Goal: Task Accomplishment & Management: Complete application form

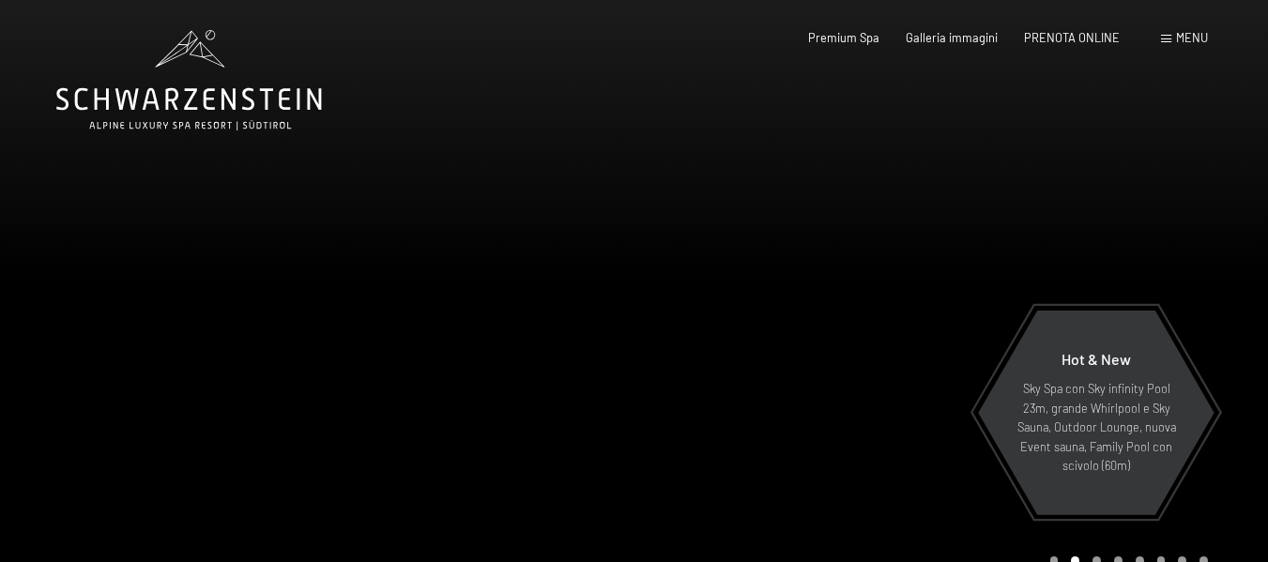
click at [1192, 40] on span "Menu" at bounding box center [1192, 37] width 32 height 15
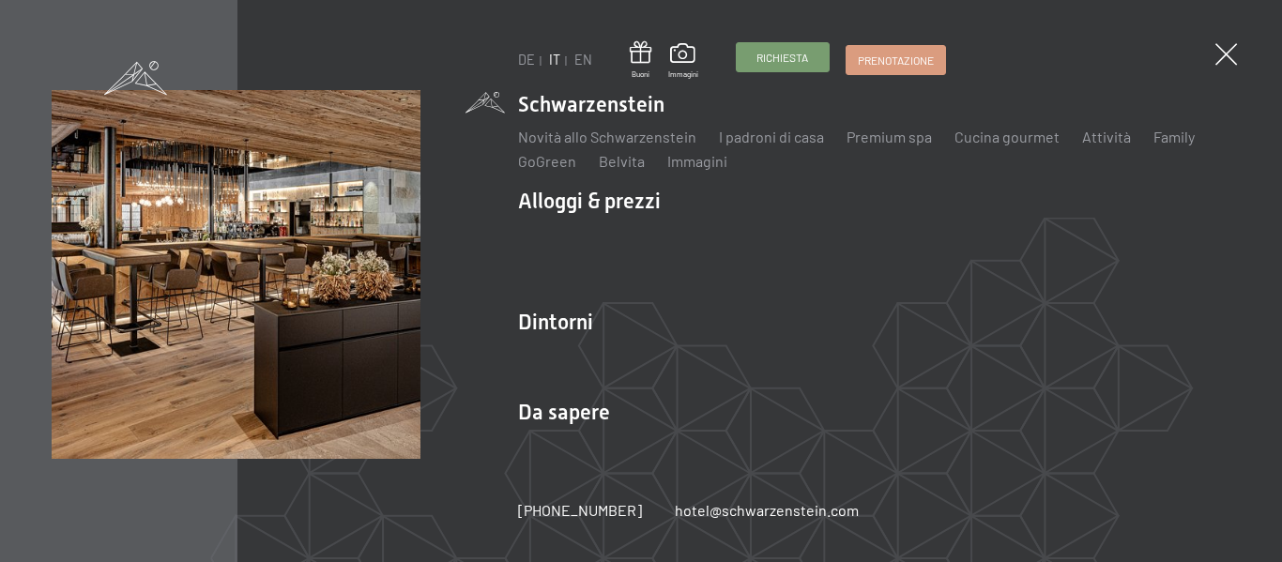
click at [805, 55] on span "Richiesta" at bounding box center [782, 58] width 52 height 16
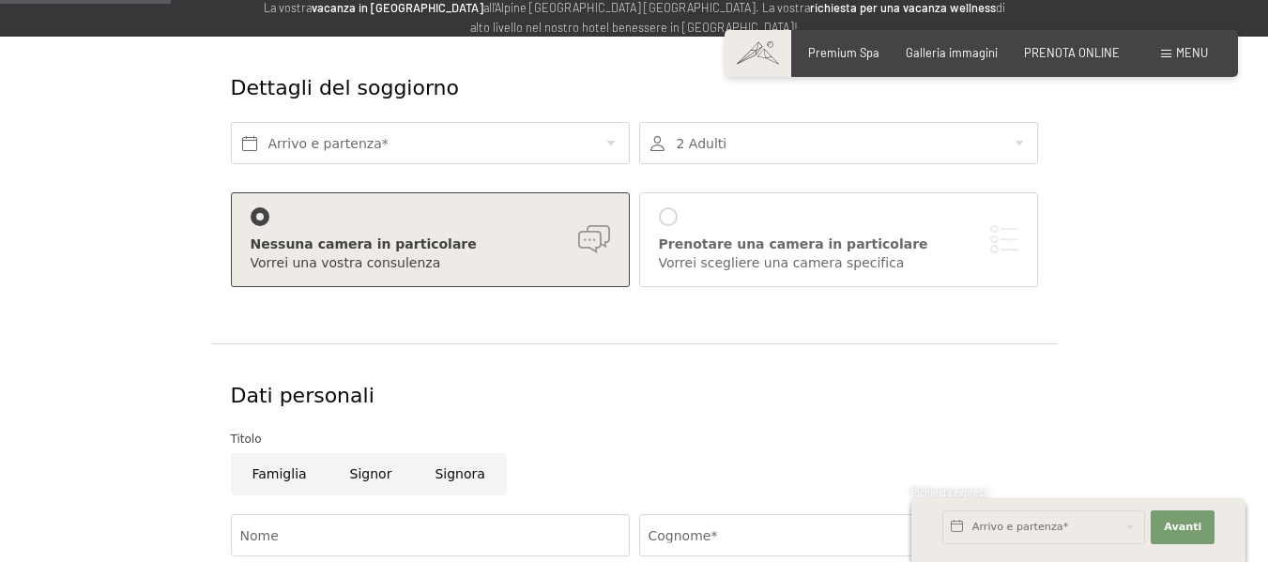
scroll to position [220, 0]
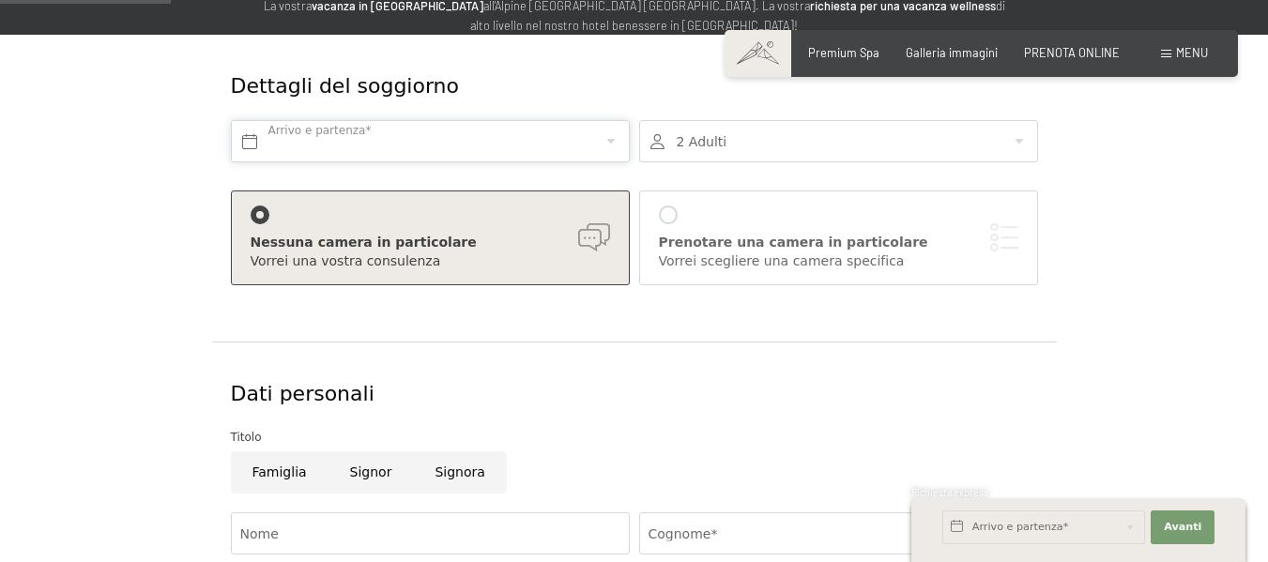
click at [489, 150] on input "text" at bounding box center [430, 141] width 399 height 42
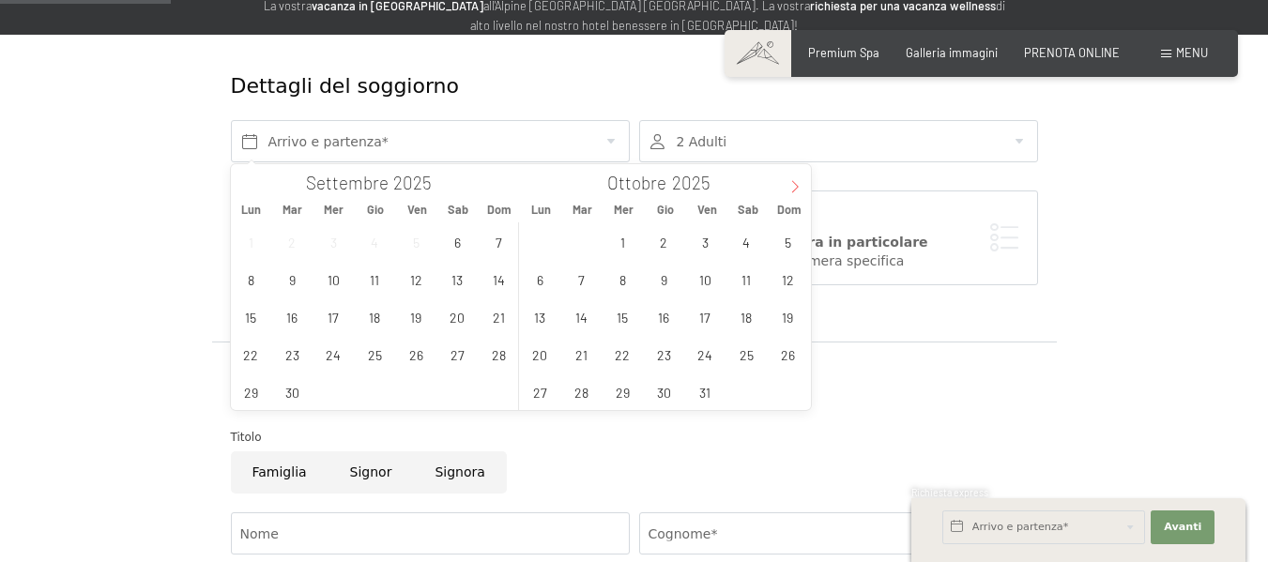
click at [792, 187] on icon at bounding box center [794, 186] width 13 height 13
type input "2026"
click at [418, 252] on span "5" at bounding box center [416, 241] width 37 height 37
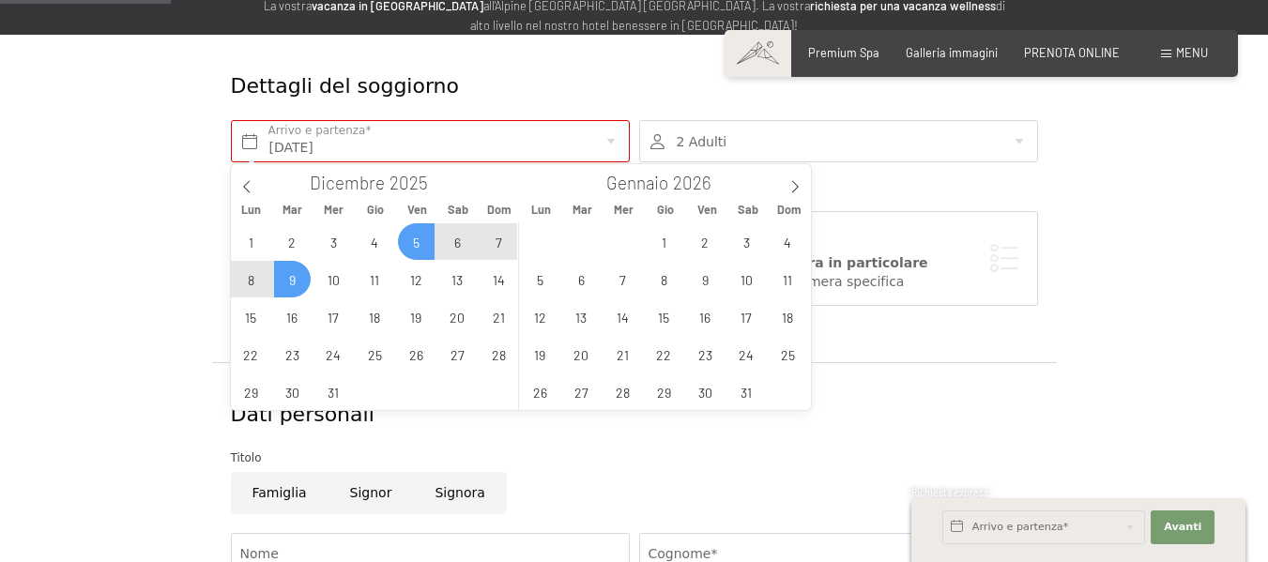
click at [304, 282] on span "9" at bounding box center [292, 279] width 37 height 37
type input "Ven. 05/12/2025 - Mar. 09/12/2025"
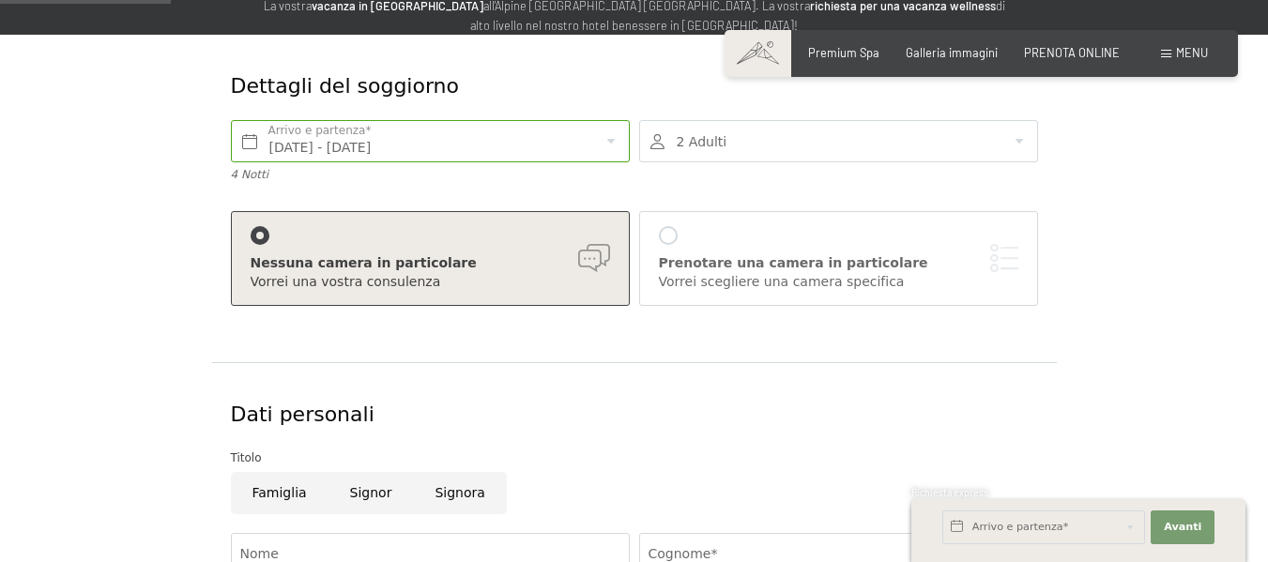
click at [713, 151] on div at bounding box center [838, 141] width 399 height 42
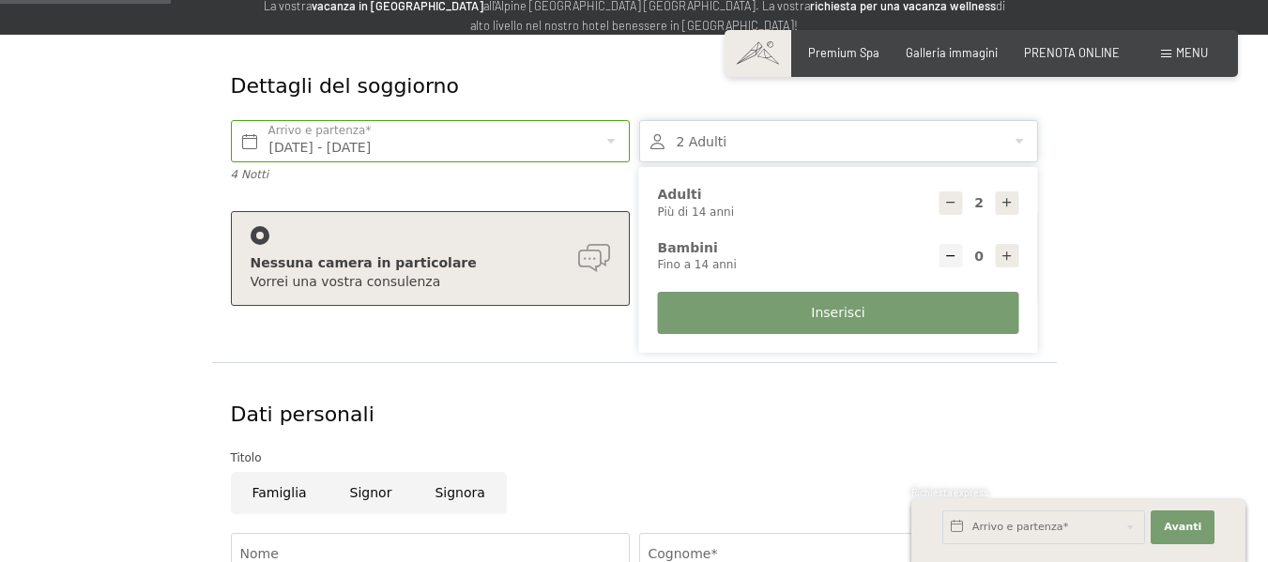
click at [1011, 256] on icon at bounding box center [1006, 256] width 13 height 13
type input "1"
select select
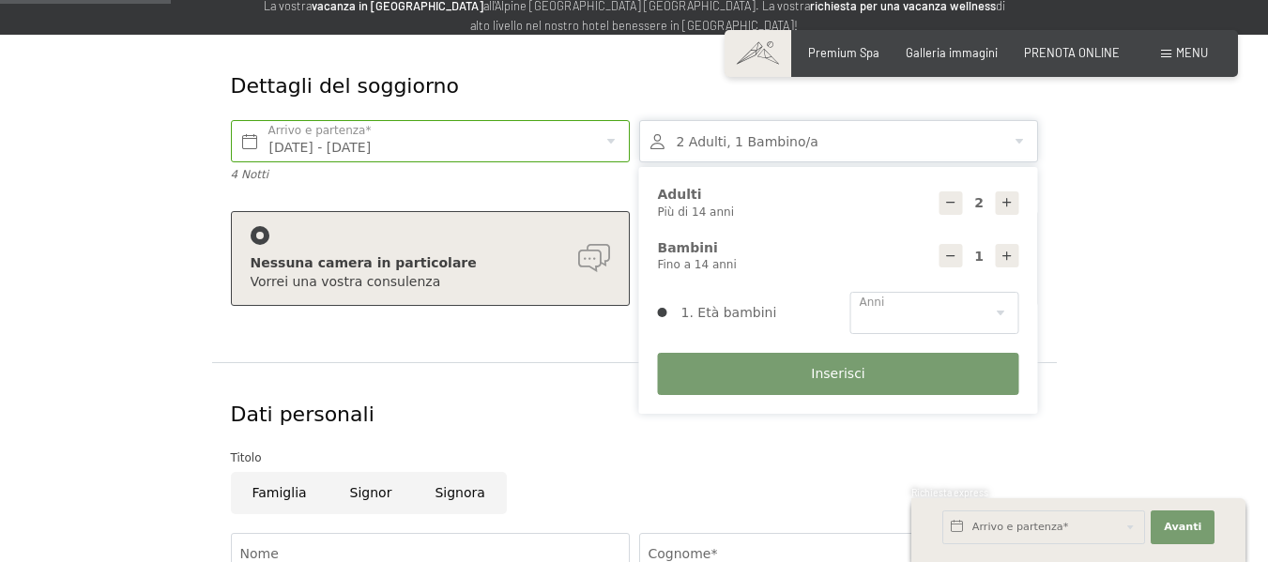
click at [1011, 256] on icon at bounding box center [1006, 256] width 13 height 13
type input "2"
select select
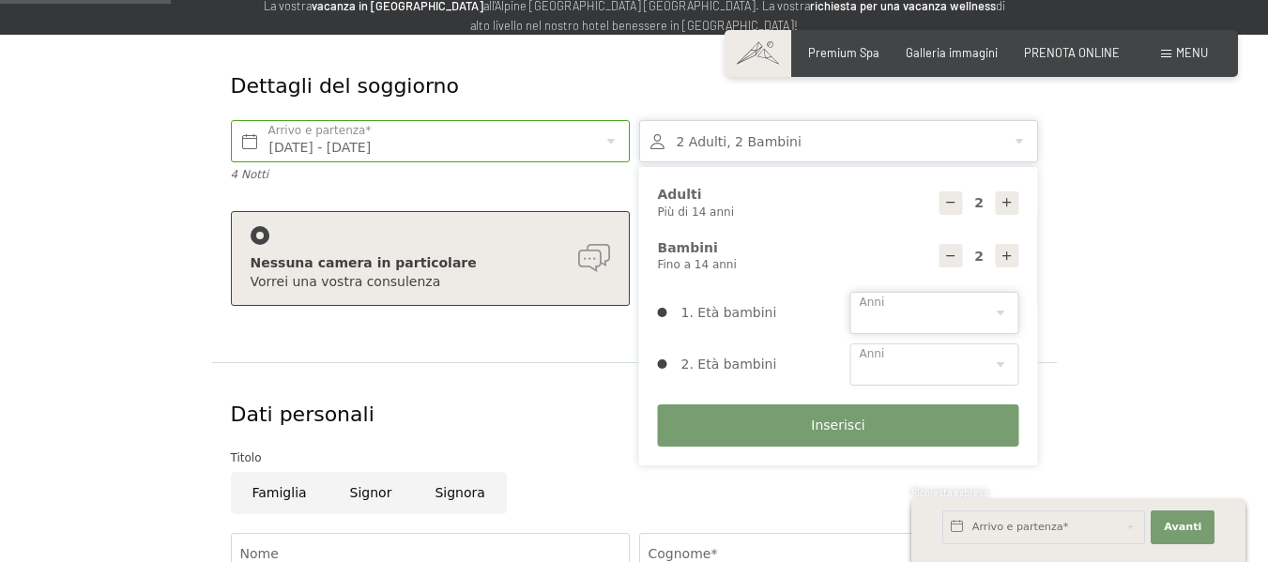
click at [1000, 306] on select "0 1 2 3 4 5 6 7 8 9 10 11 12 13 14" at bounding box center [934, 313] width 169 height 42
select select "2"
click at [850, 292] on select "0 1 2 3 4 5 6 7 8 9 10 11 12 13 14" at bounding box center [934, 313] width 169 height 42
click at [897, 373] on select "0 1 2 3 4 5 6 7 8 9 10 11 12 13 14" at bounding box center [934, 364] width 169 height 42
select select "5"
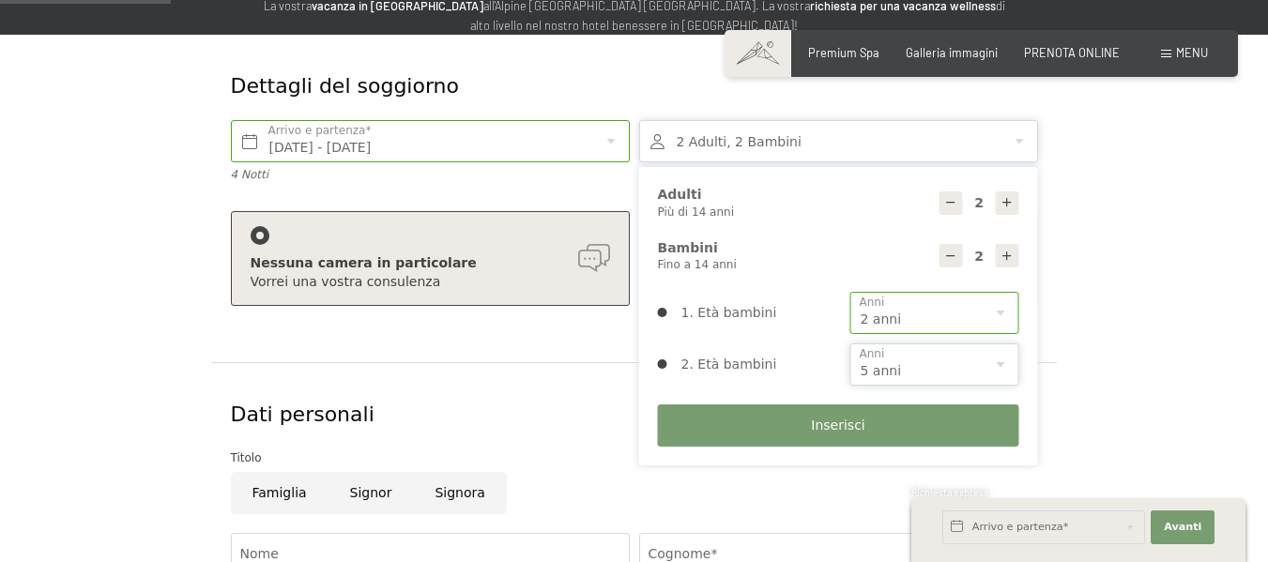
click at [850, 343] on select "0 1 2 3 4 5 6 7 8 9 10 11 12 13 14" at bounding box center [934, 364] width 169 height 42
click at [843, 430] on span "Inserisci" at bounding box center [837, 426] width 53 height 19
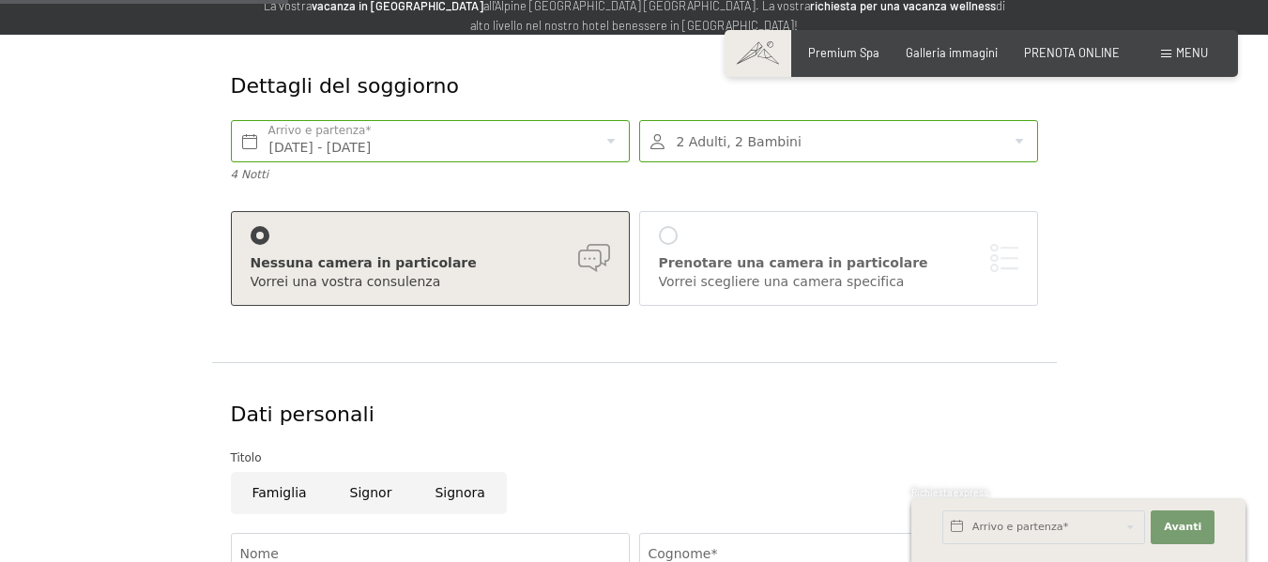
scroll to position [428, 0]
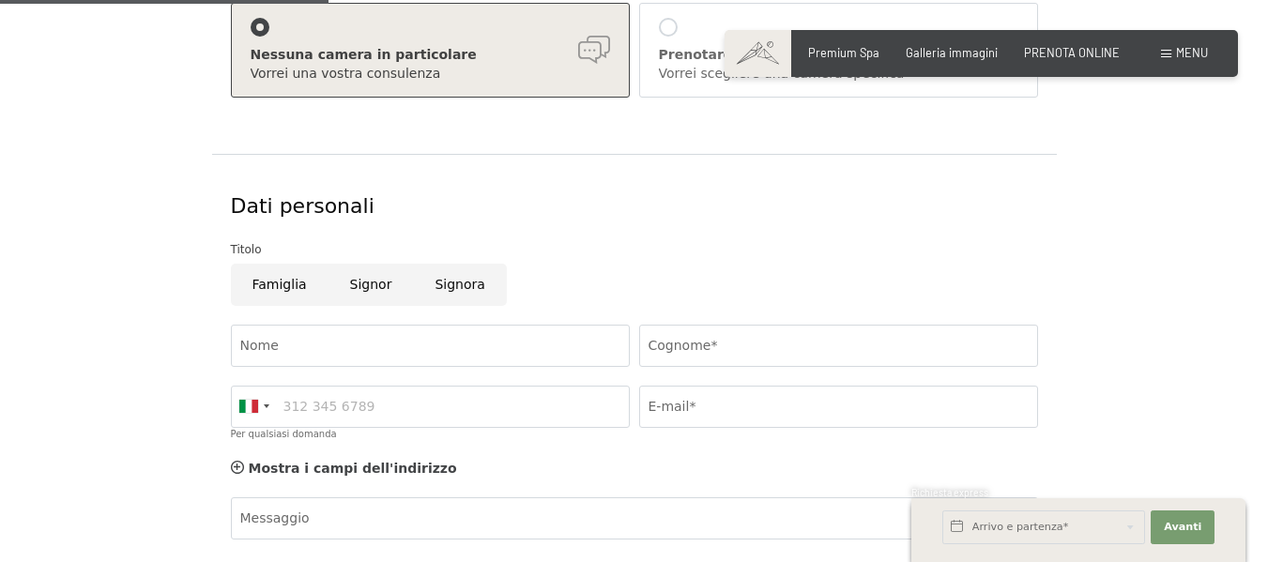
click at [363, 284] on input "Signor" at bounding box center [370, 285] width 85 height 42
radio input "true"
click at [356, 346] on input "Nome" at bounding box center [430, 346] width 399 height 42
type input "Andrea"
click at [656, 335] on input "Cognome*" at bounding box center [838, 346] width 399 height 42
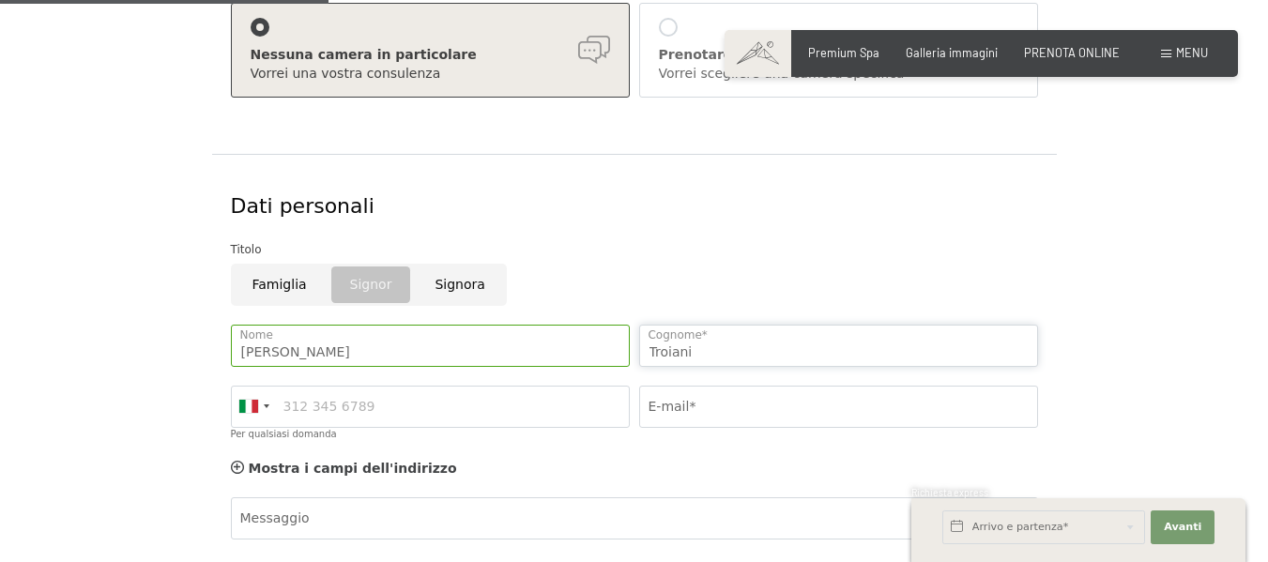
type input "Troiani"
click at [460, 409] on input "Per qualsiasi domanda" at bounding box center [430, 407] width 399 height 42
type input "3474942635"
click at [773, 419] on input "E-mail*" at bounding box center [838, 407] width 399 height 42
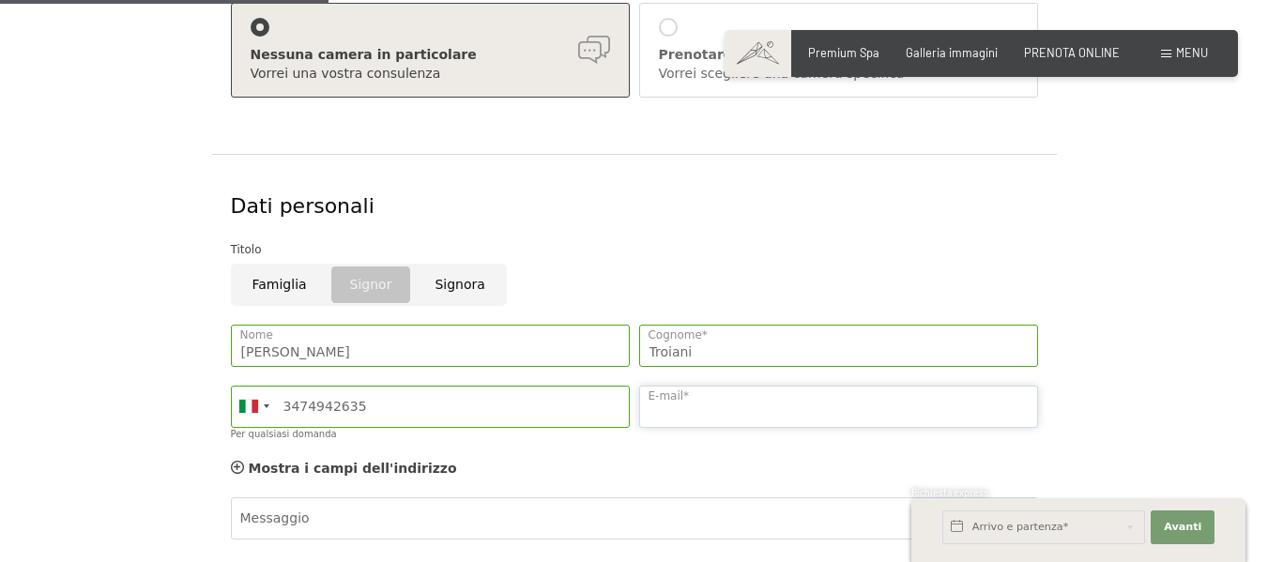
type input "u"
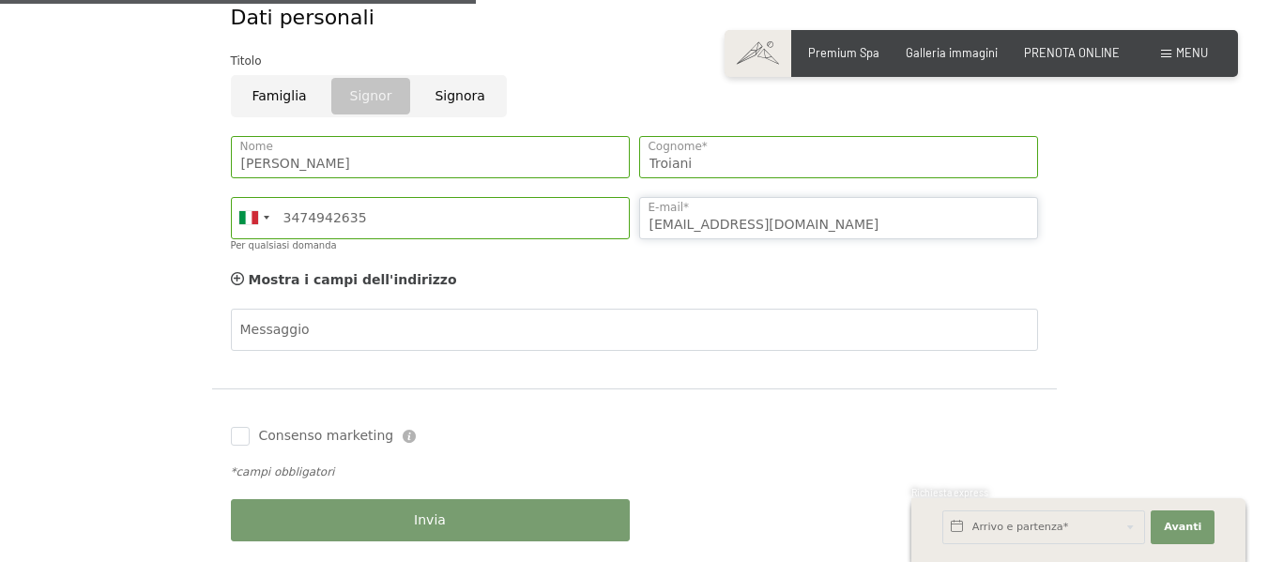
scroll to position [620, 0]
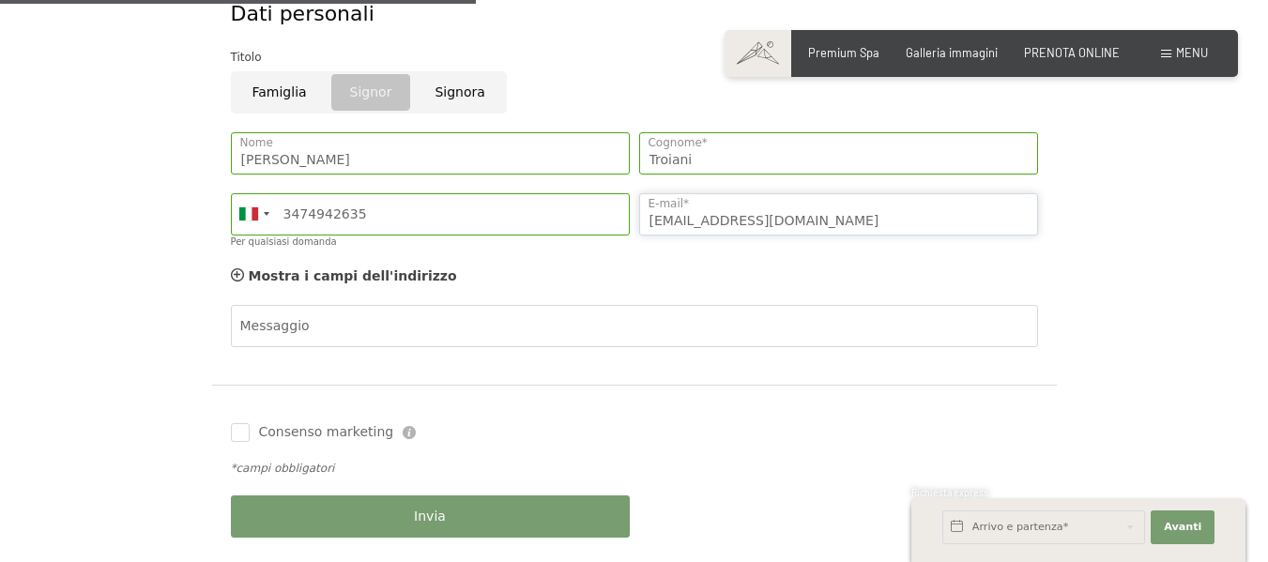
type input "ioviaggioaltop@gmail.com"
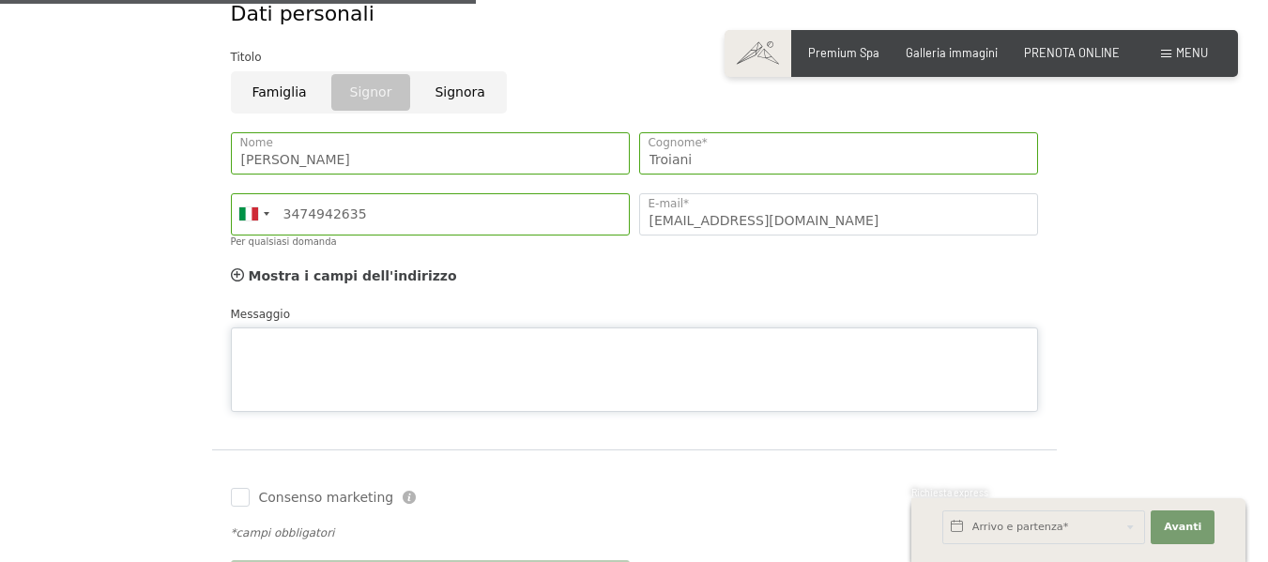
click at [374, 331] on textarea "Messaggio" at bounding box center [634, 369] width 807 height 84
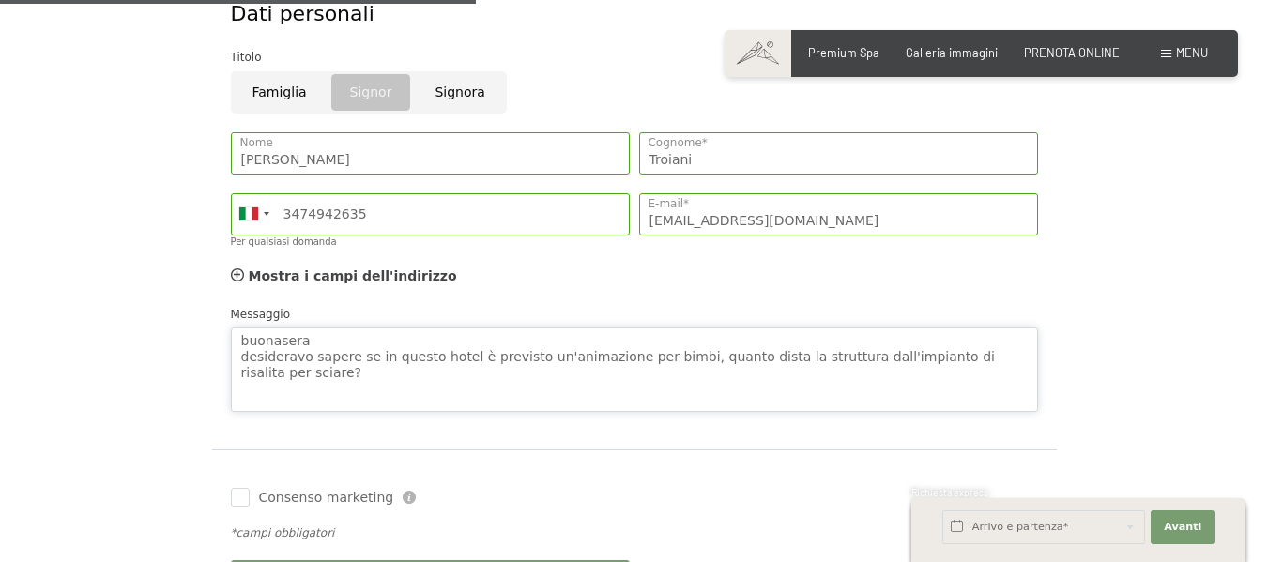
click at [665, 355] on textarea "buonasera desideravo sapere se in questo hotel è previsto un'animazione per bim…" at bounding box center [634, 369] width 807 height 84
click at [313, 341] on textarea "buonasera desideravo sapere se in questo hotel è previsto un'animazione per bim…" at bounding box center [634, 369] width 807 height 84
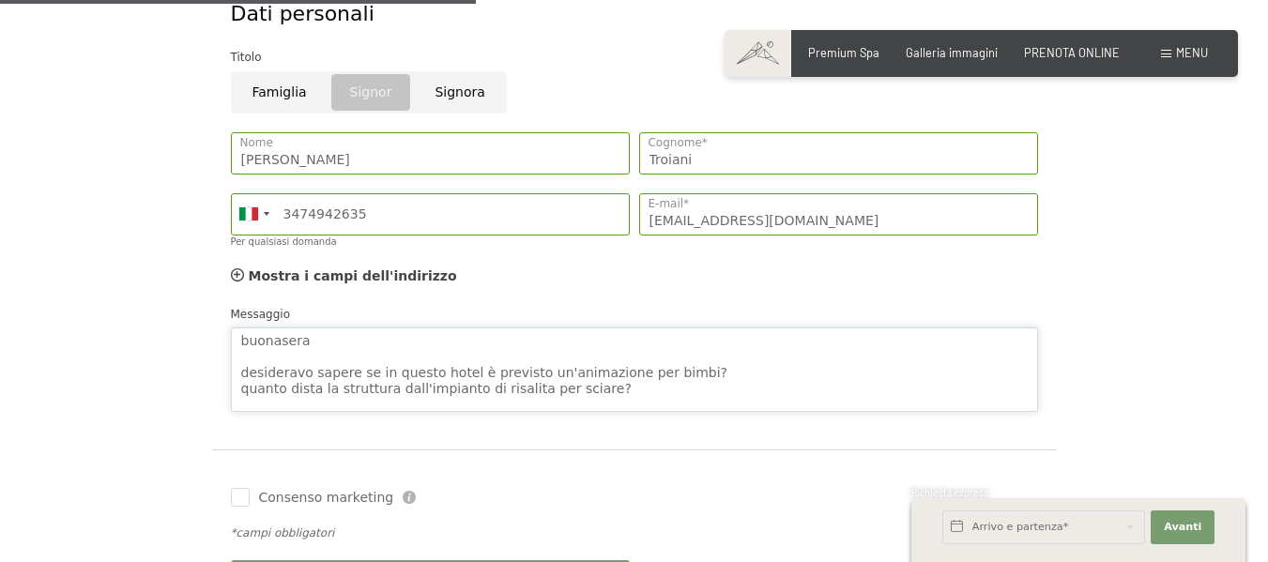
click at [246, 373] on textarea "buonasera desideravo sapere se in questo hotel è previsto un'animazione per bim…" at bounding box center [634, 369] width 807 height 84
click at [246, 389] on textarea "buonasera Desideravo sapere se in questo hotel è previsto un'animazione per bim…" at bounding box center [634, 369] width 807 height 84
click at [596, 387] on textarea "buonasera Desideravo sapere se in questo hotel è previsto un'animazione per bim…" at bounding box center [634, 369] width 807 height 84
click at [341, 401] on textarea "buonasera Desideravo sapere se in questo hotel è previsto un'animazione per bim…" at bounding box center [634, 369] width 807 height 84
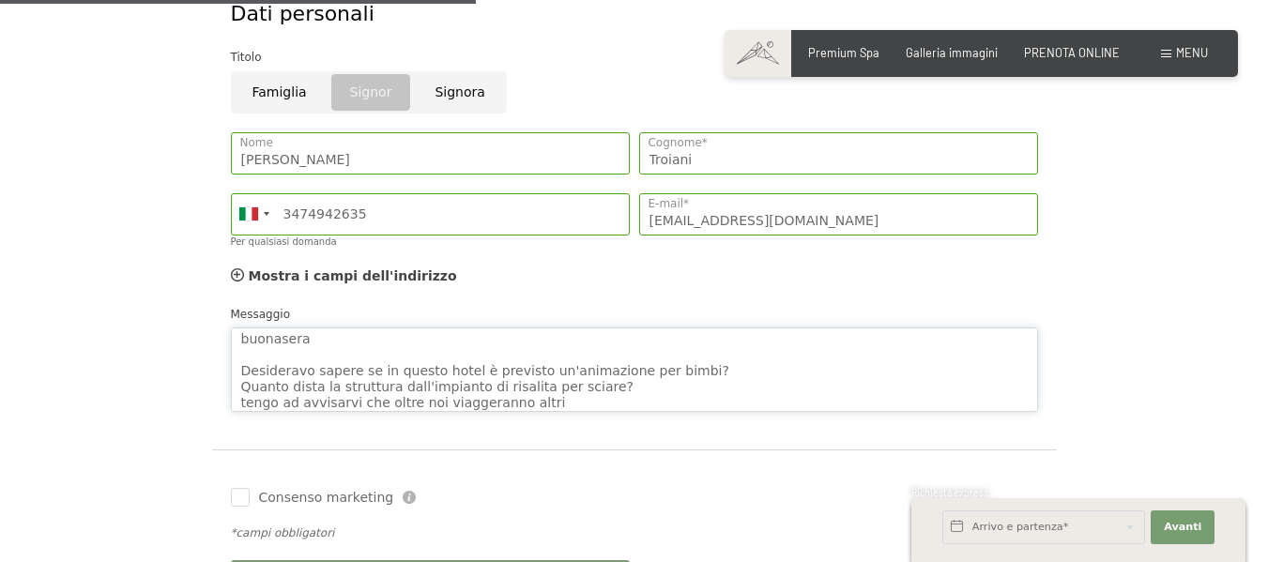
click at [533, 399] on textarea "buonasera Desideravo sapere se in questo hotel è previsto un'animazione per bim…" at bounding box center [634, 369] width 807 height 84
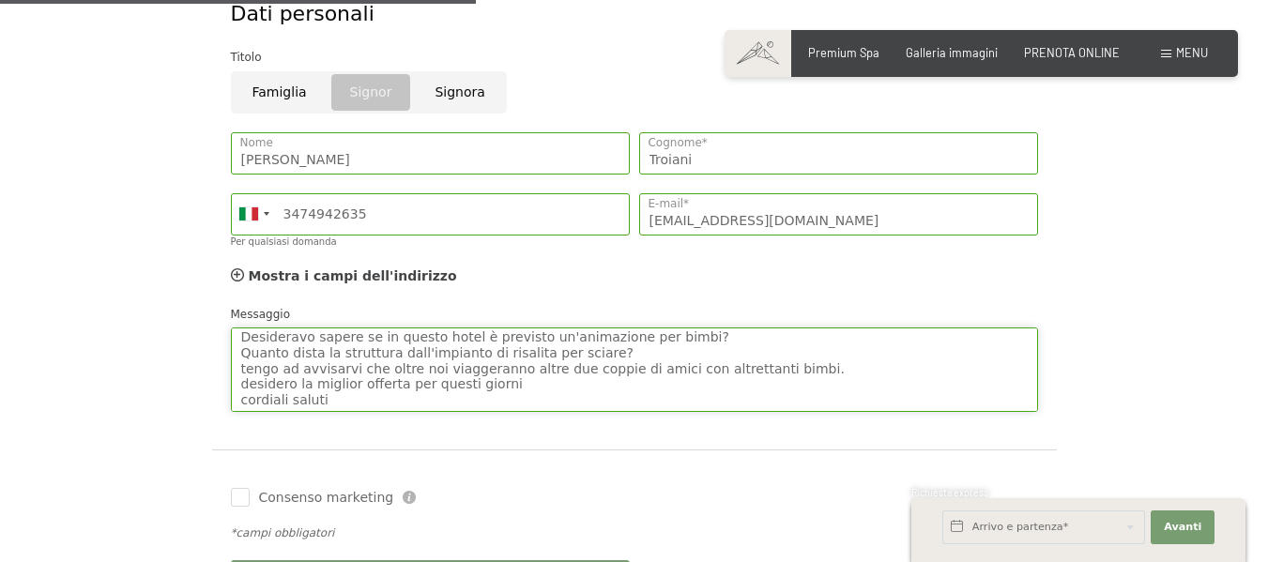
scroll to position [37, 0]
click at [243, 366] on textarea "buonasera Desideravo sapere se in questo hotel è previsto un'animazione per bim…" at bounding box center [634, 369] width 807 height 84
click at [330, 397] on textarea "buonasera Desideravo sapere se in questo hotel è previsto un'animazione per bim…" at bounding box center [634, 369] width 807 height 84
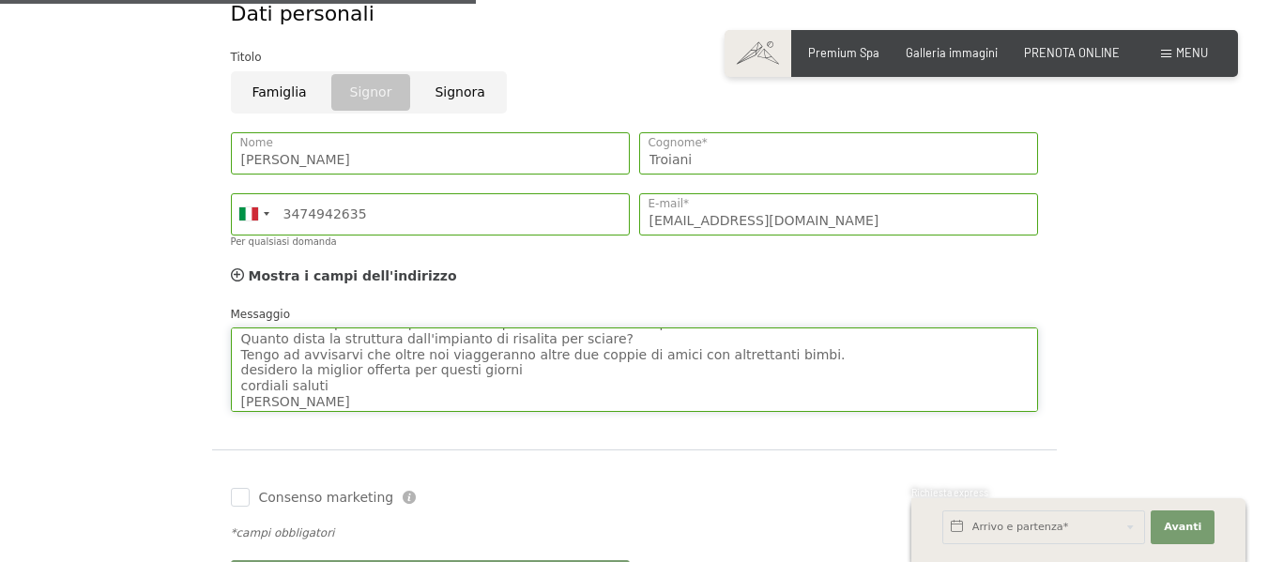
click at [510, 372] on textarea "buonasera Desideravo sapere se in questo hotel è previsto un'animazione per bim…" at bounding box center [634, 369] width 807 height 84
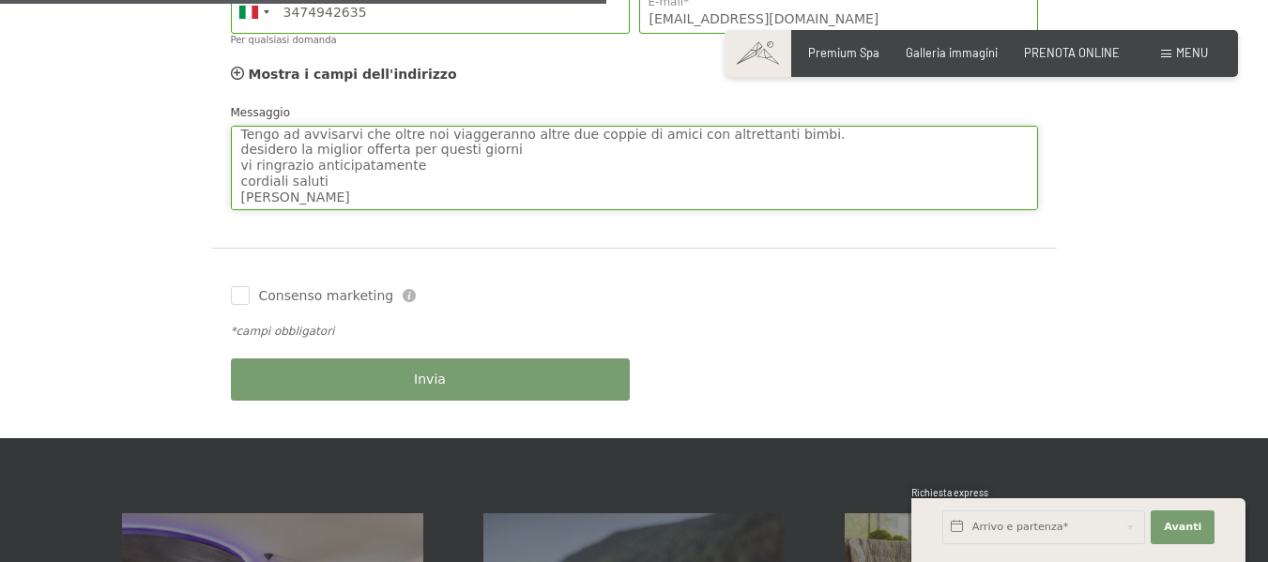
scroll to position [823, 0]
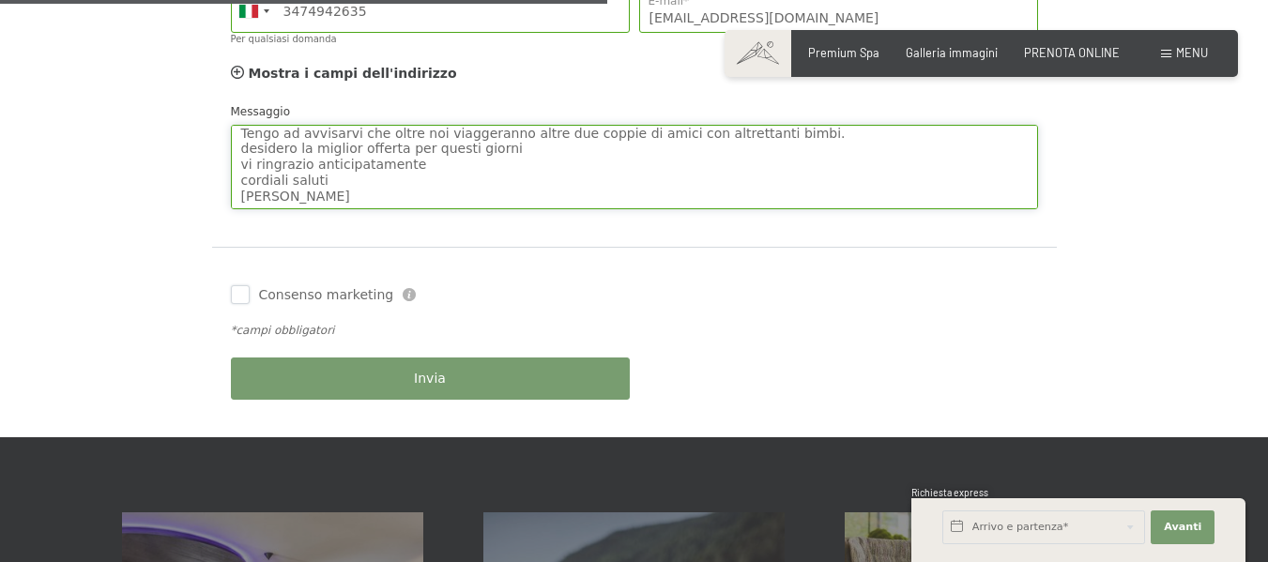
type textarea "buonasera Desideravo sapere se in questo hotel è previsto un'animazione per bim…"
click at [236, 293] on input "Consenso marketing" at bounding box center [240, 294] width 19 height 19
checkbox input "true"
click at [368, 391] on button "Invia" at bounding box center [430, 379] width 399 height 42
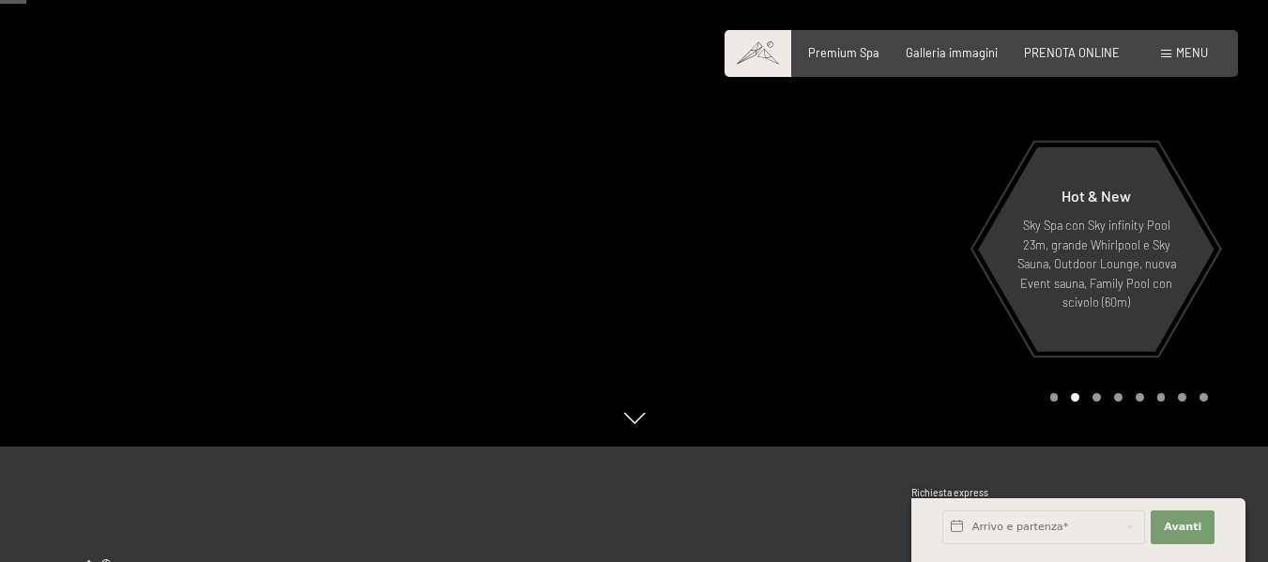
click at [647, 434] on div at bounding box center [951, 142] width 634 height 610
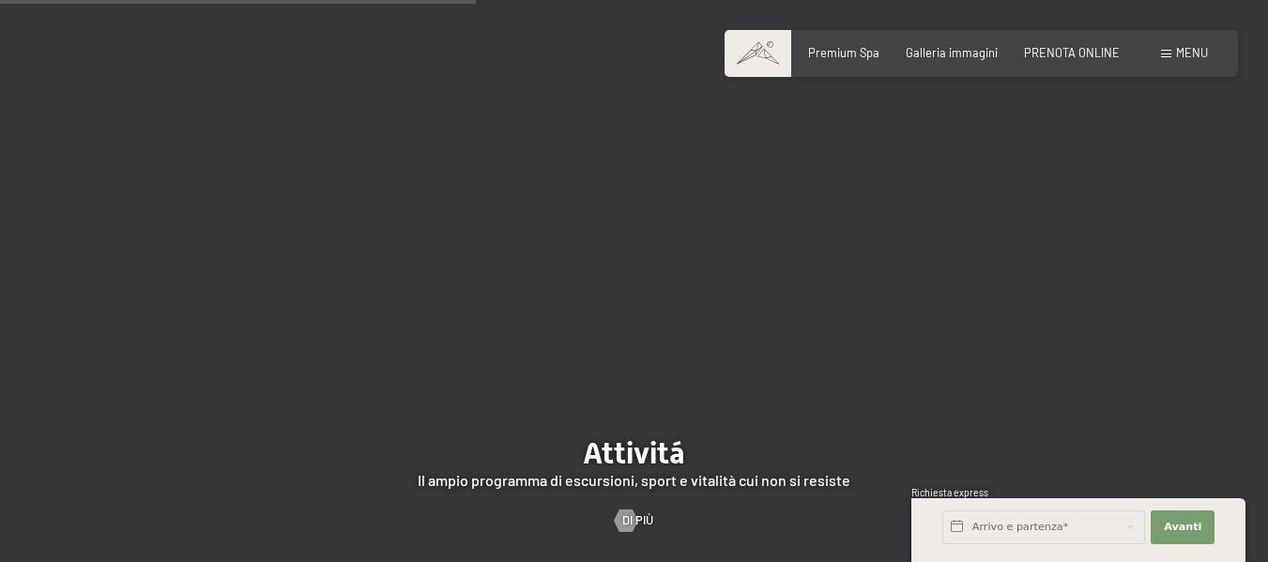
scroll to position [3008, 0]
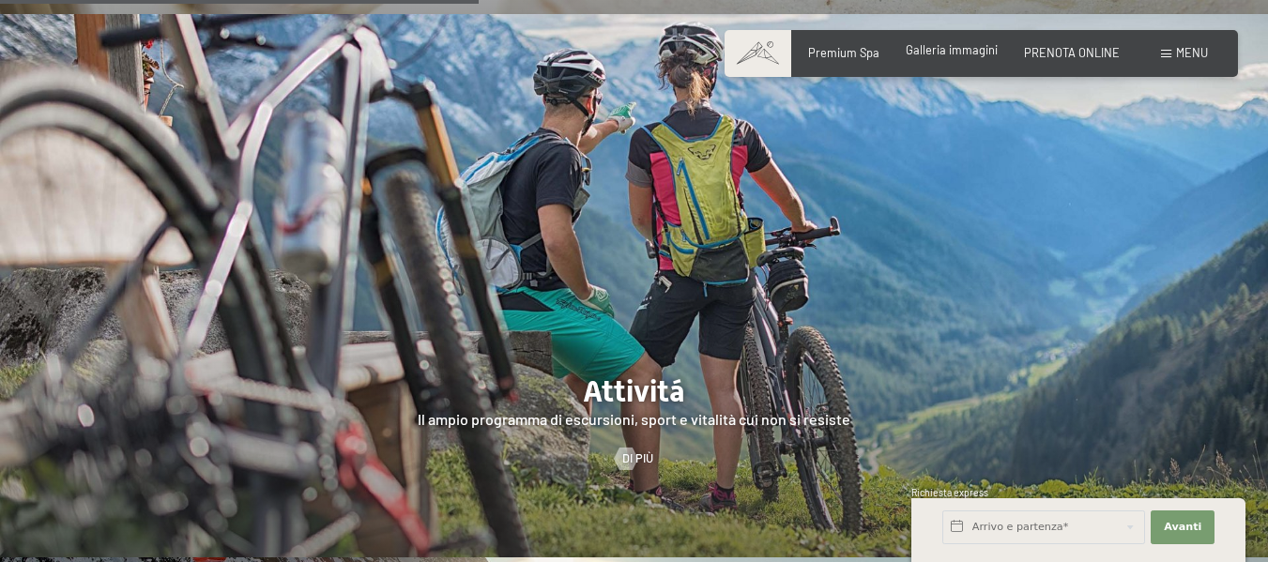
click at [961, 58] on div "Galleria immagini" at bounding box center [952, 50] width 92 height 17
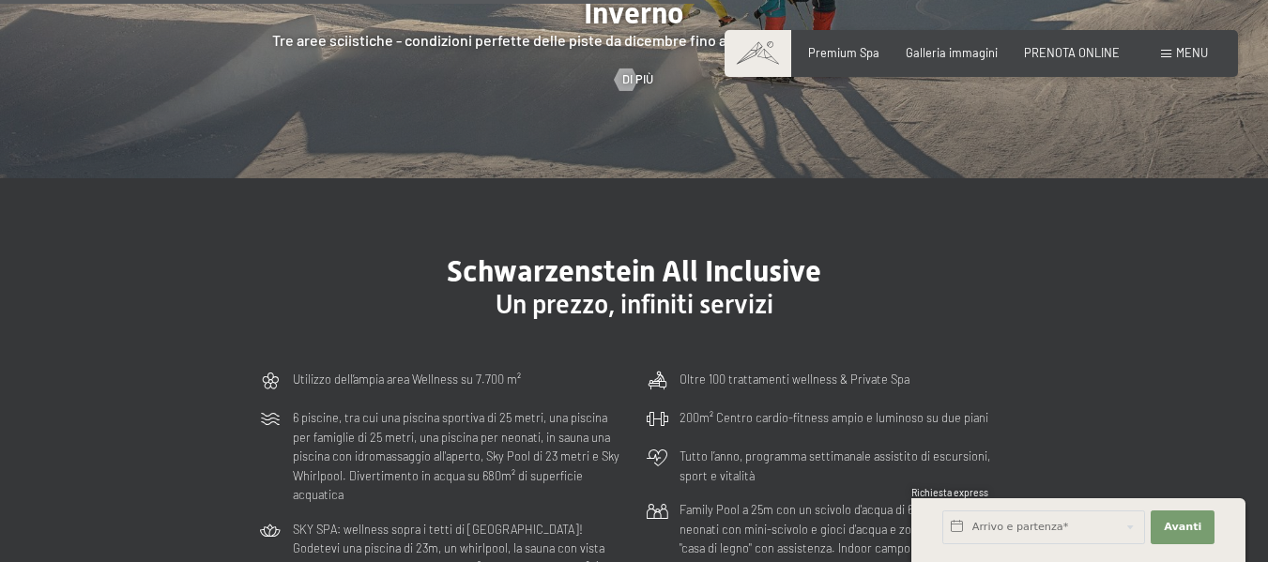
scroll to position [3918, 0]
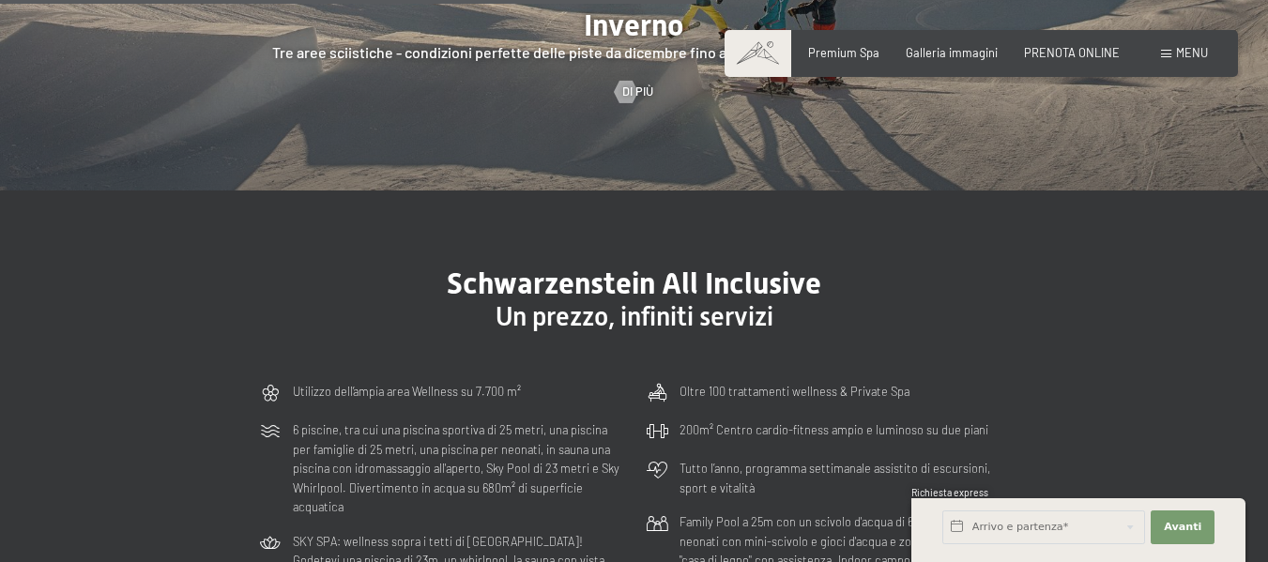
click at [921, 45] on div "Prenotazione Richiesta Premium Spa Galleria immagini PRENOTA ONLINE Menu DE IT …" at bounding box center [980, 53] width 453 height 17
click at [931, 49] on span "Galleria immagini" at bounding box center [952, 49] width 92 height 15
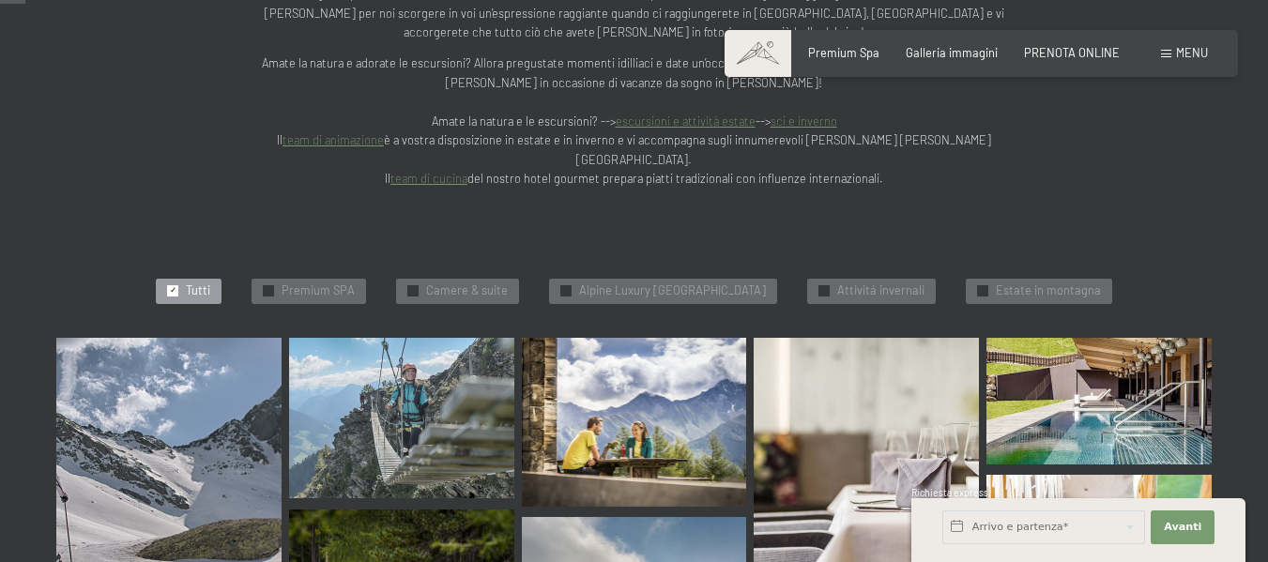
scroll to position [370, 0]
click at [266, 287] on span "✓" at bounding box center [269, 292] width 7 height 10
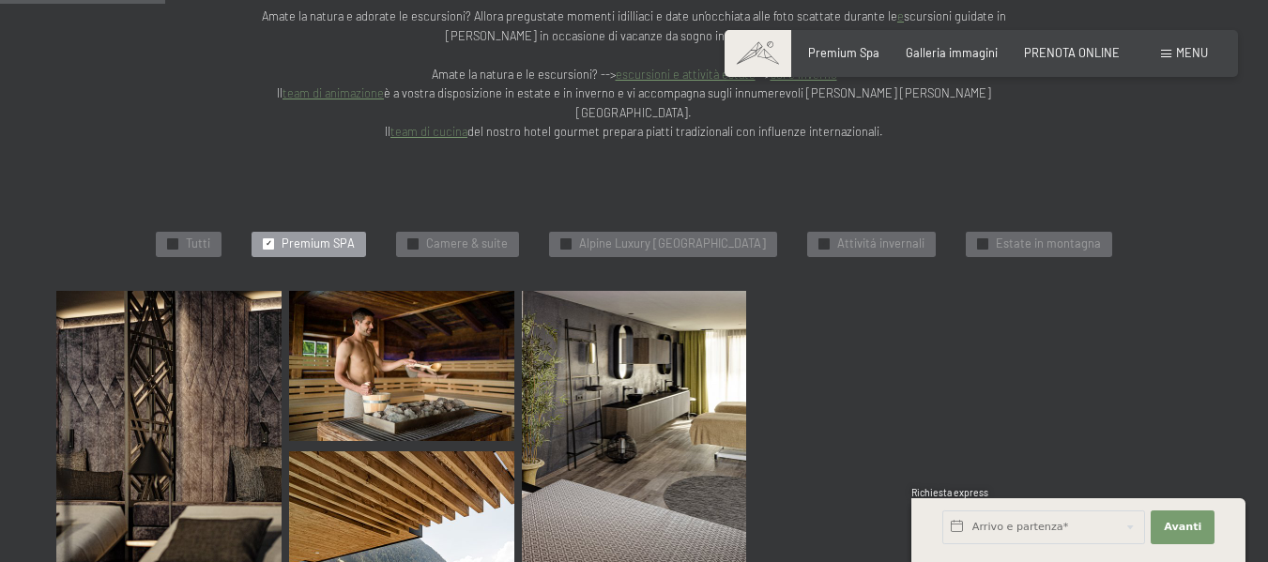
scroll to position [429, 0]
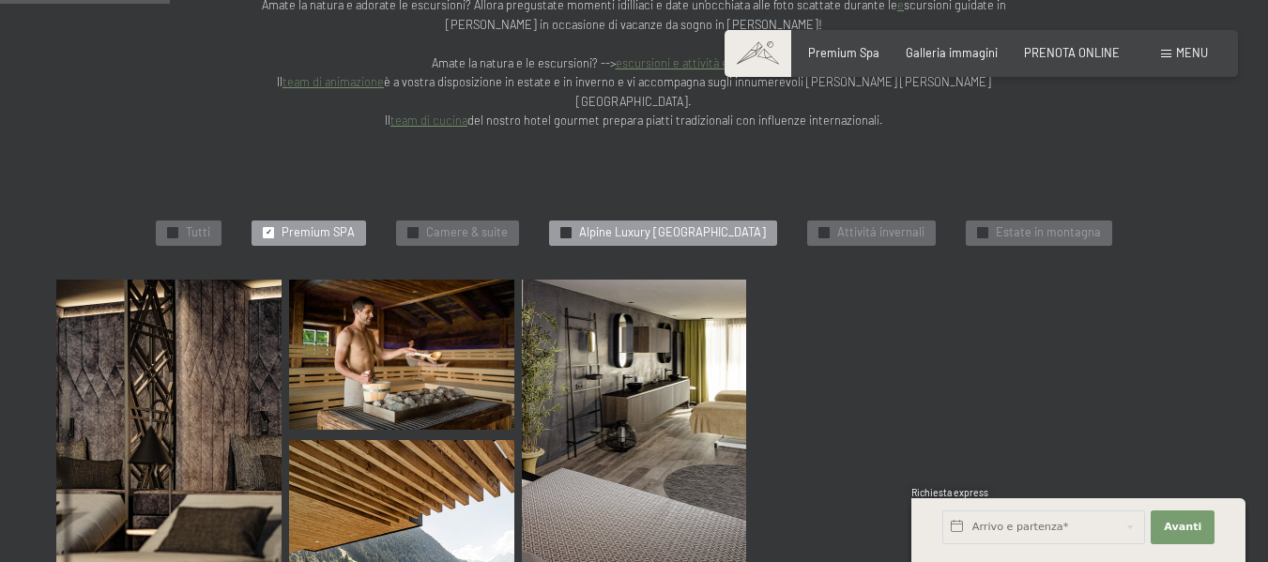
click at [560, 227] on div at bounding box center [565, 232] width 11 height 11
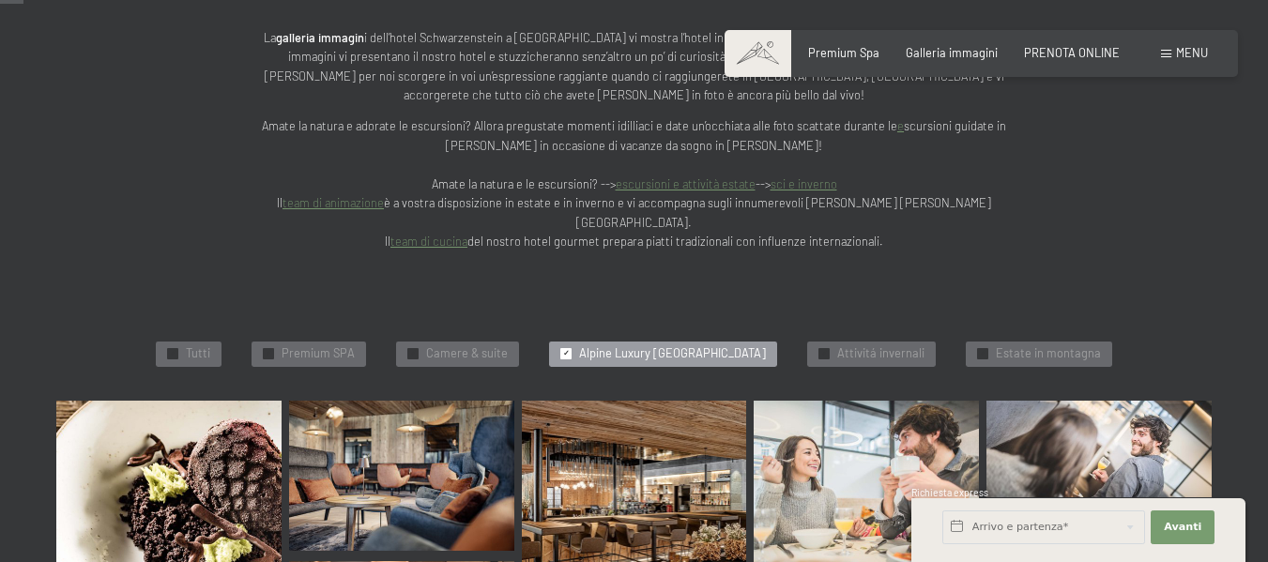
scroll to position [403, 0]
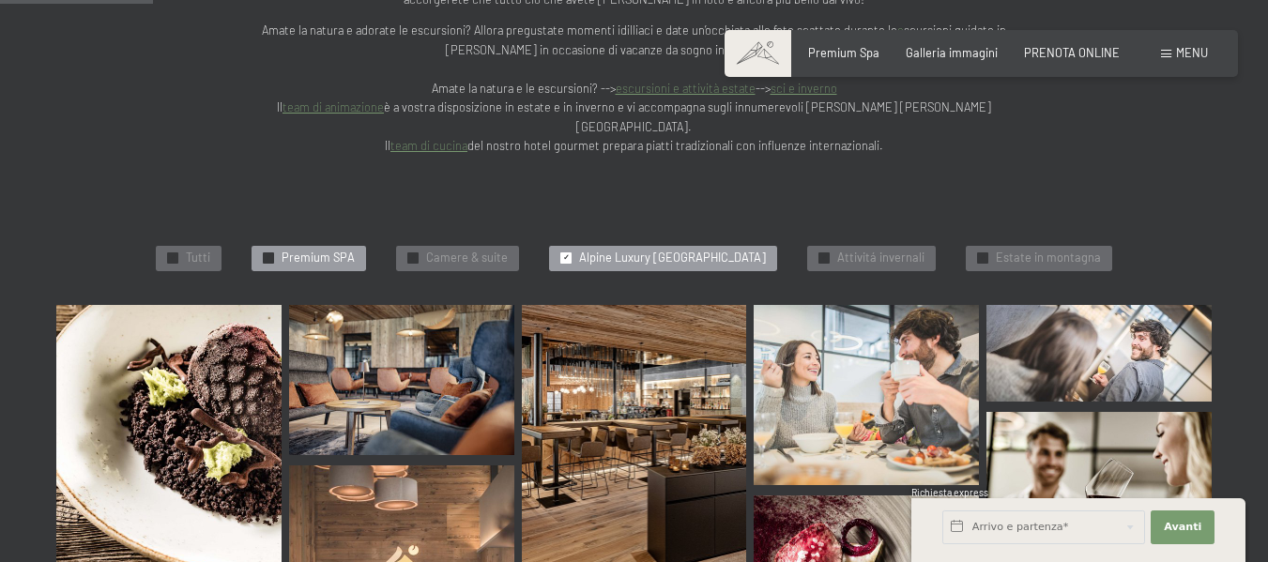
click at [266, 253] on span "✓" at bounding box center [269, 258] width 7 height 10
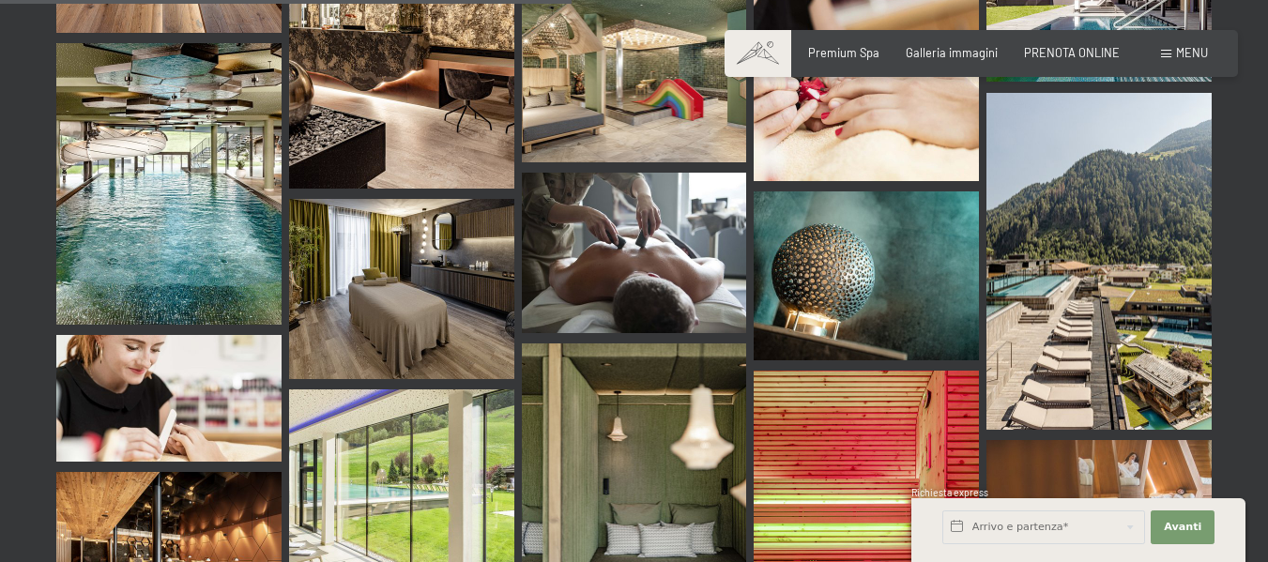
scroll to position [1480, 0]
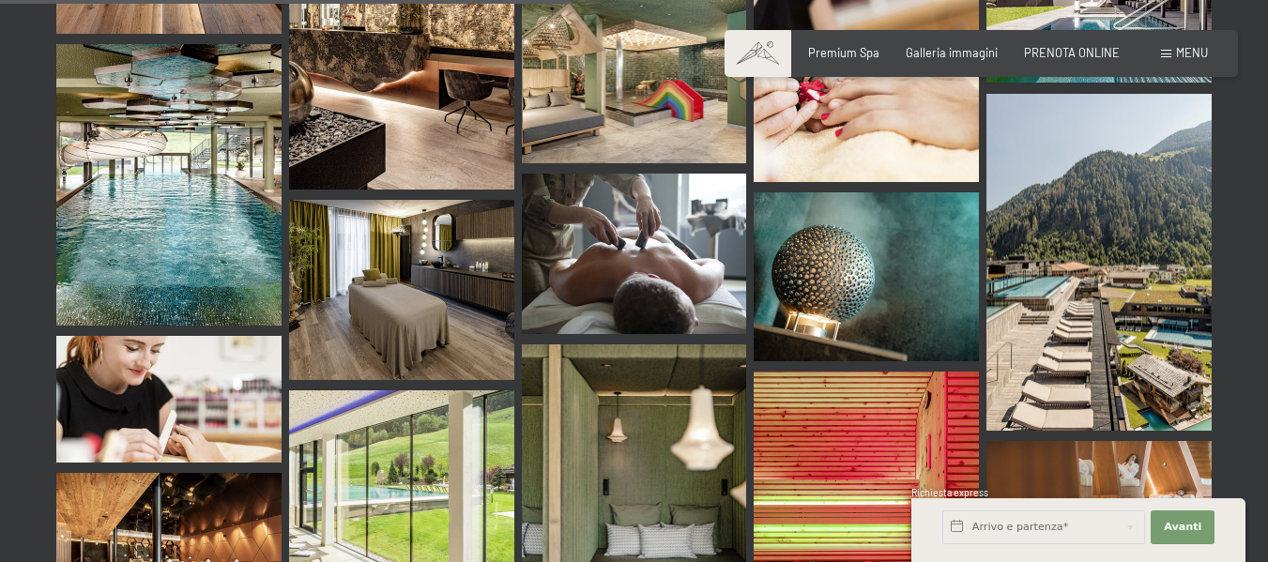
click at [1120, 248] on img at bounding box center [1098, 263] width 225 height 338
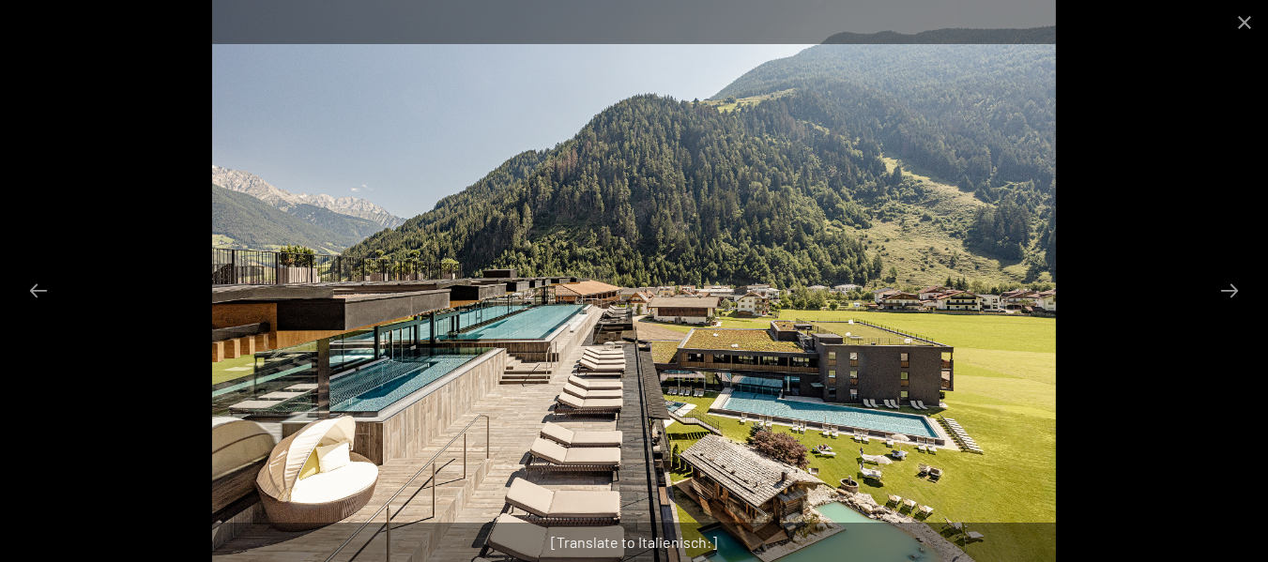
scroll to position [1470, 0]
